Goal: Task Accomplishment & Management: Manage account settings

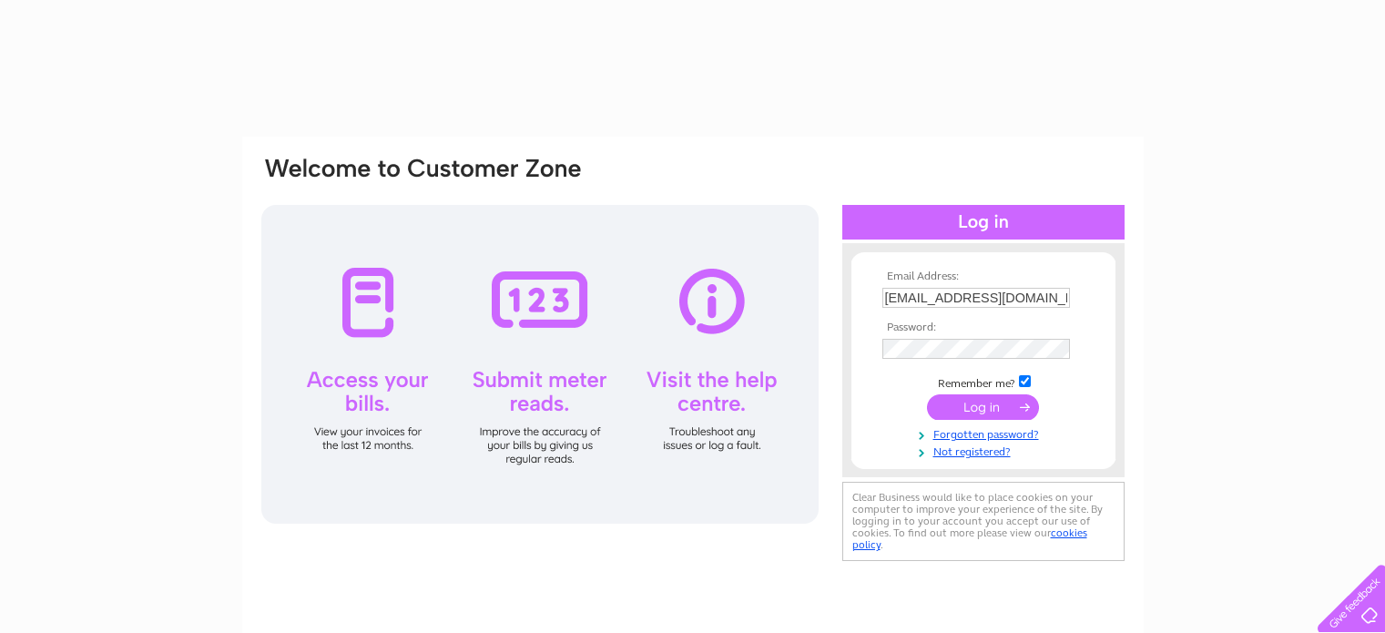
click at [996, 406] on input "submit" at bounding box center [983, 406] width 112 height 25
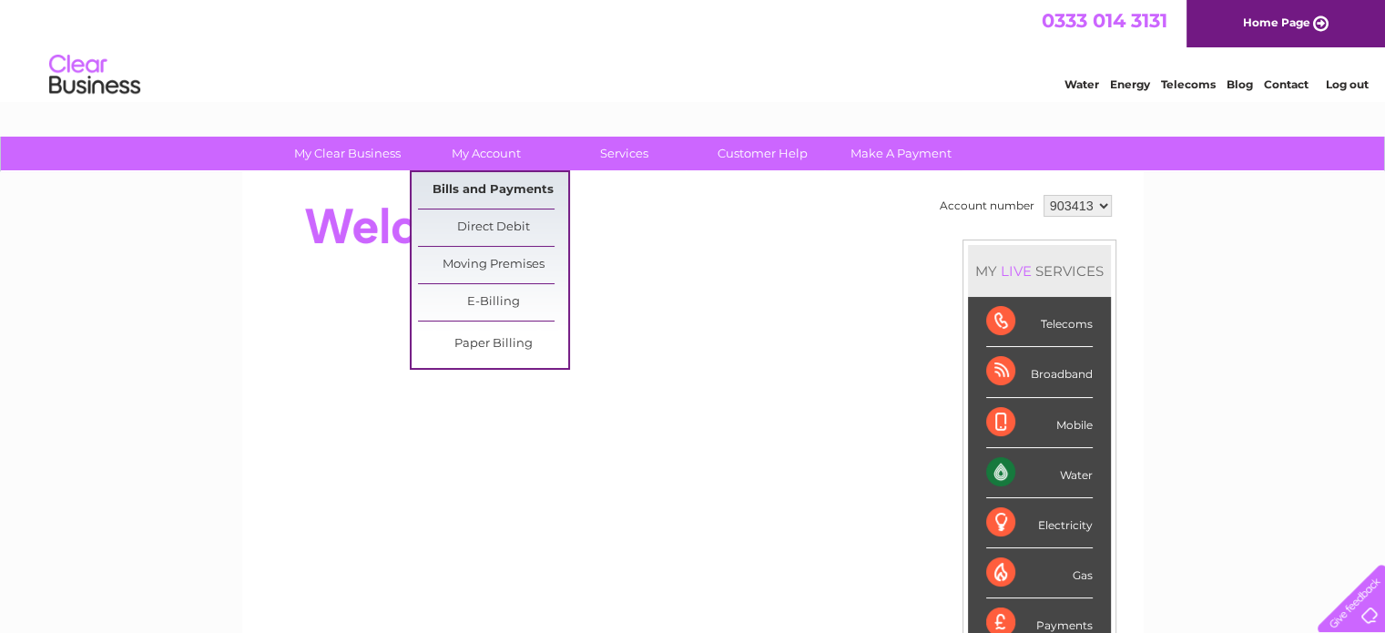
click at [496, 188] on link "Bills and Payments" at bounding box center [493, 190] width 150 height 36
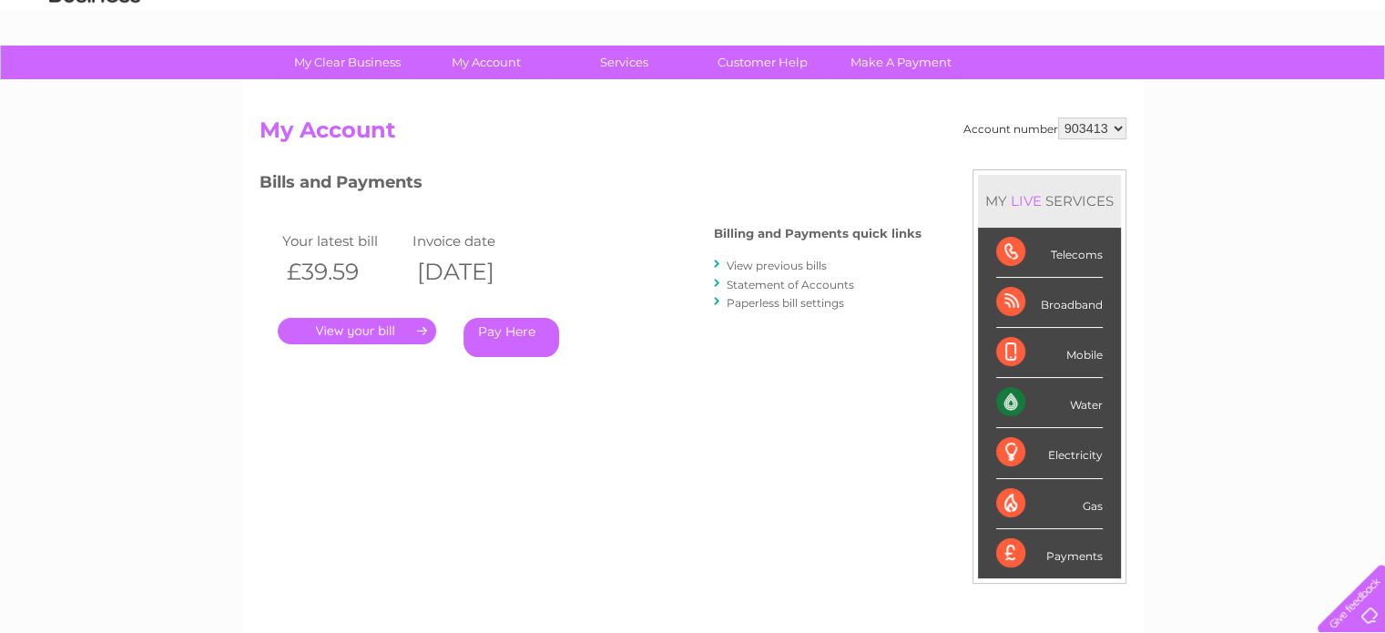
scroll to position [182, 0]
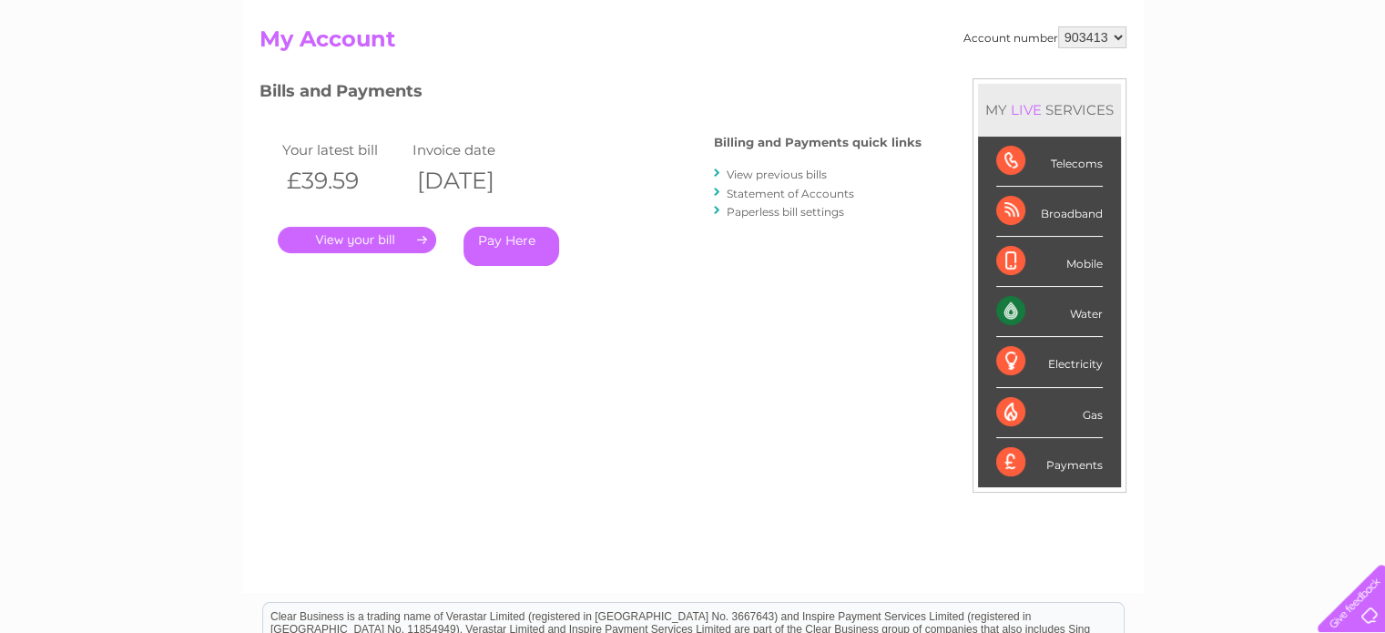
click at [822, 167] on link "View previous bills" at bounding box center [776, 174] width 100 height 14
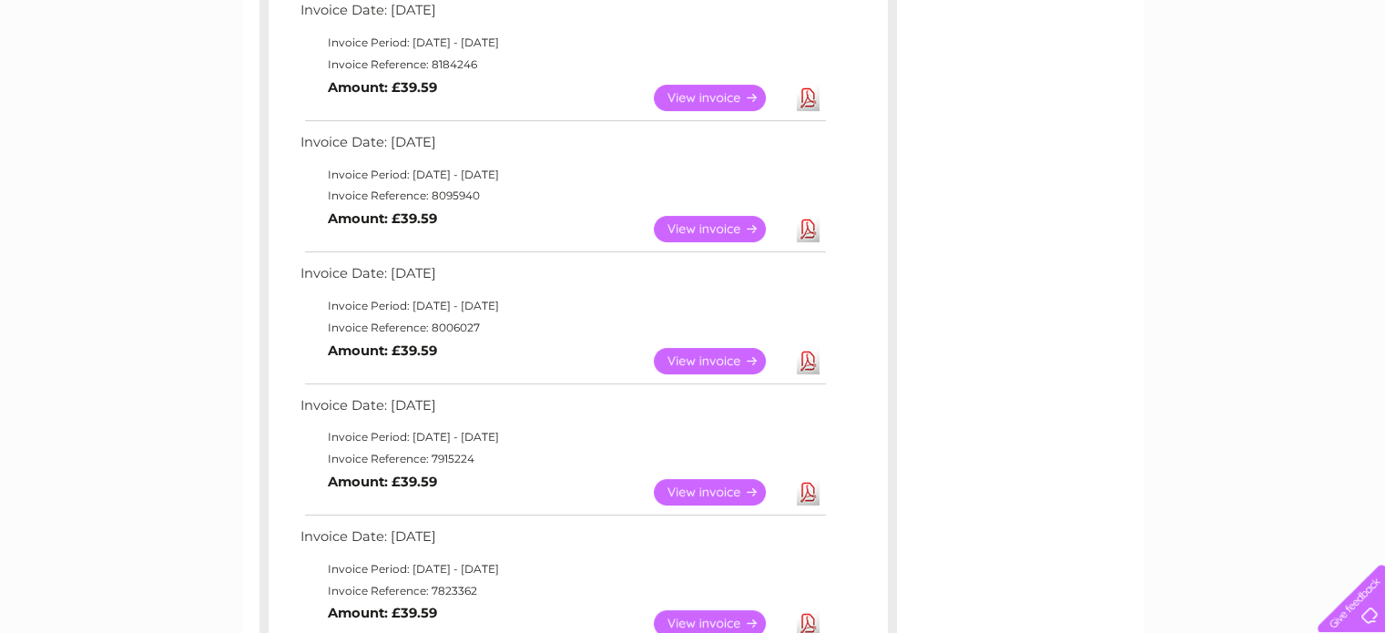
scroll to position [364, 0]
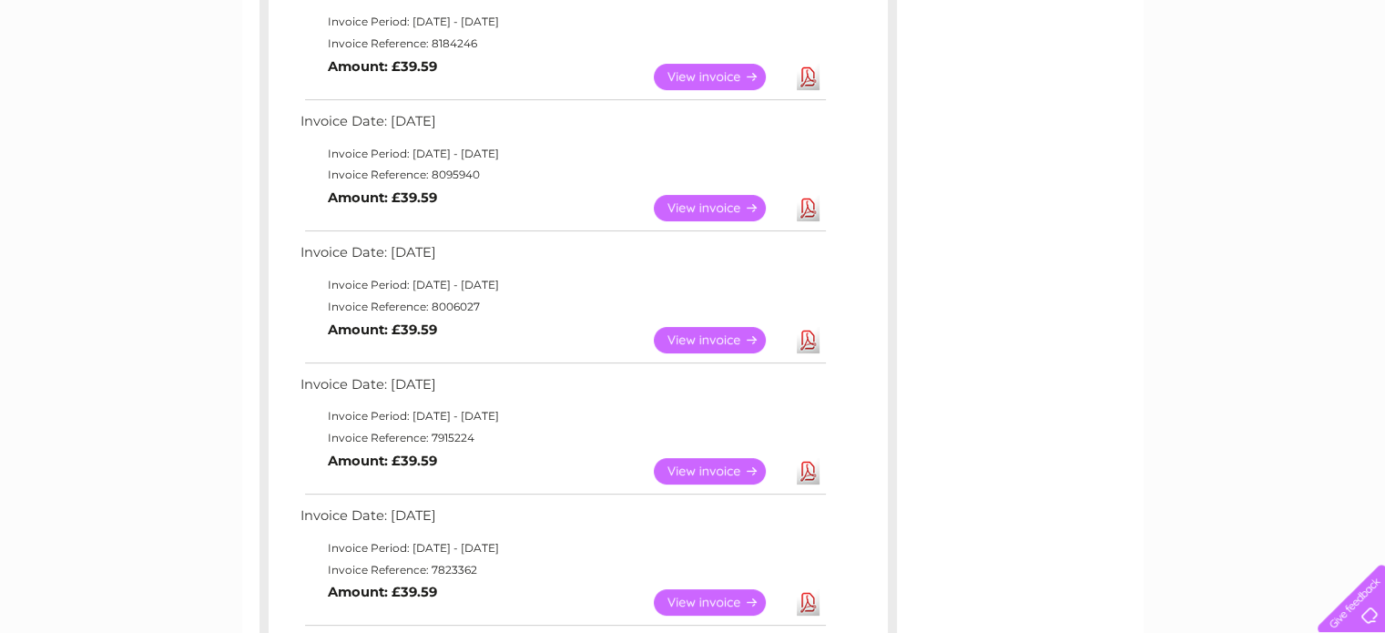
click at [745, 339] on link "View" at bounding box center [721, 340] width 134 height 26
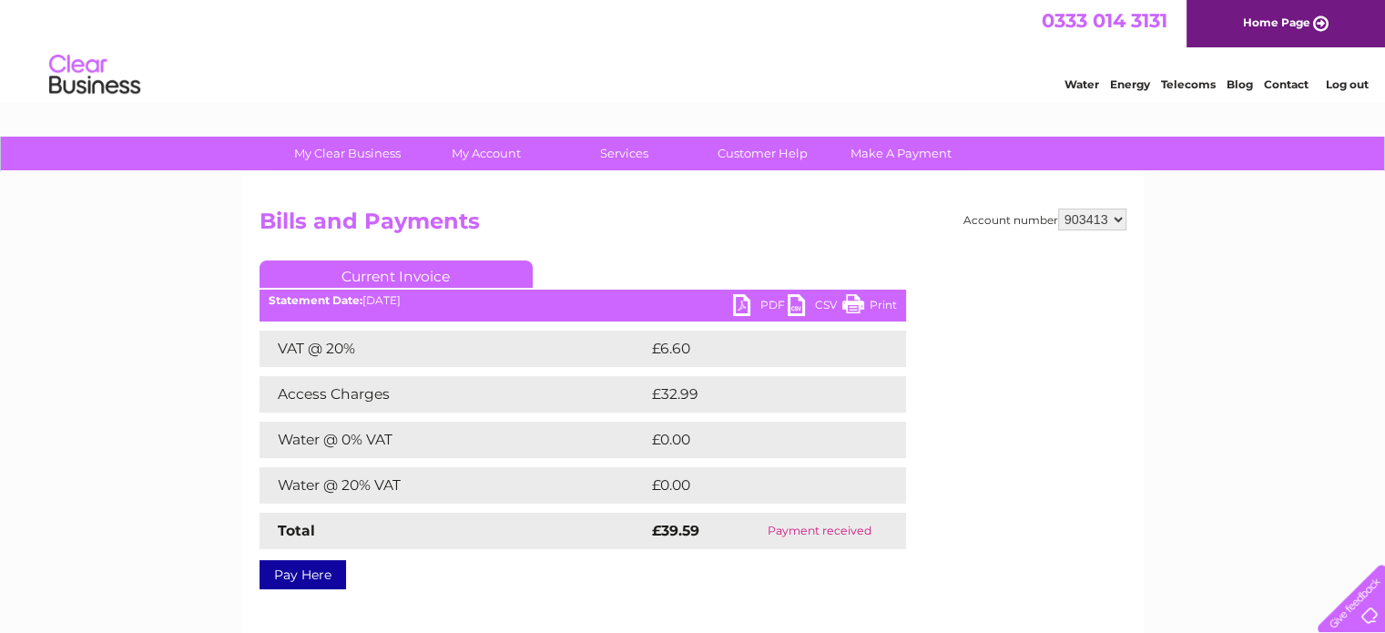
click at [744, 302] on link "PDF" at bounding box center [760, 307] width 55 height 26
click at [1343, 83] on link "Log out" at bounding box center [1346, 84] width 43 height 14
